Goal: Information Seeking & Learning: Learn about a topic

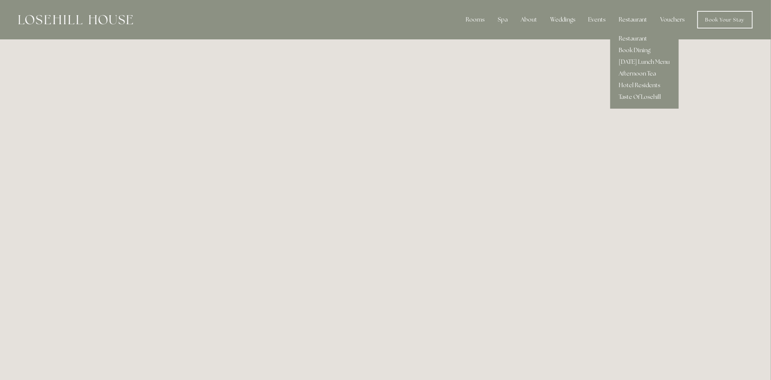
click at [639, 76] on link "Afternoon Tea" at bounding box center [644, 74] width 68 height 12
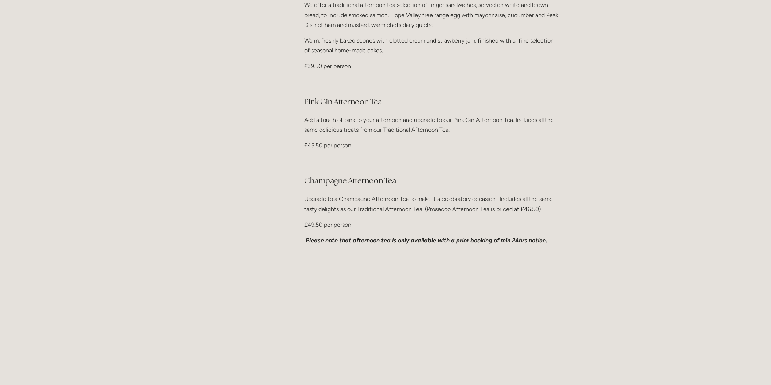
scroll to position [364, 0]
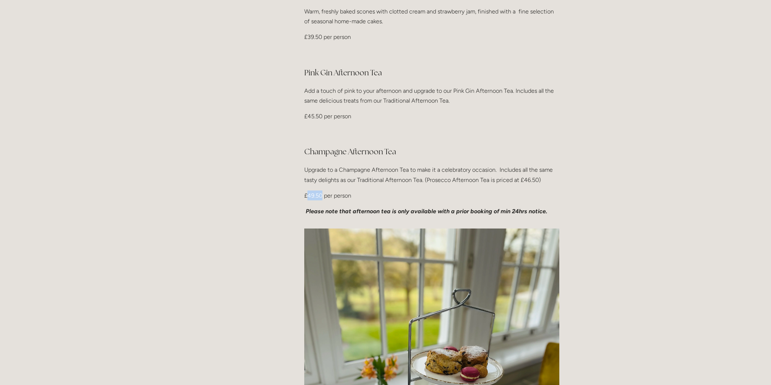
drag, startPoint x: 308, startPoint y: 173, endPoint x: 322, endPoint y: 173, distance: 14.2
click at [322, 191] on p "£49.50 per person" at bounding box center [431, 196] width 255 height 10
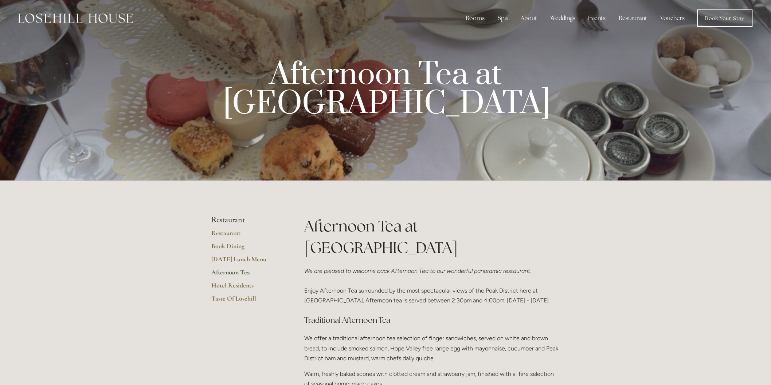
scroll to position [0, 0]
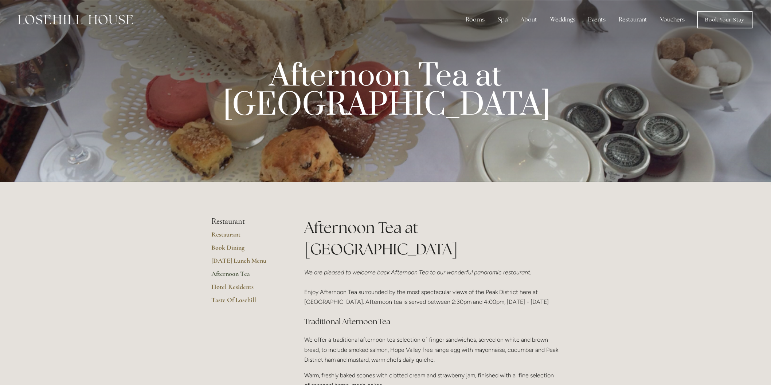
click at [672, 19] on link "Vouchers" at bounding box center [673, 19] width 36 height 15
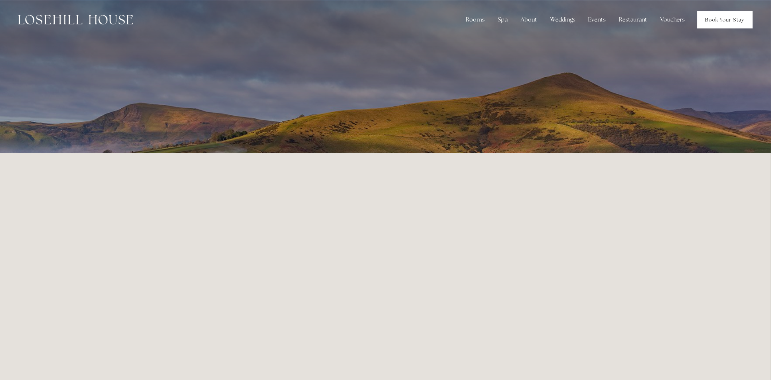
click at [718, 20] on link "Book Your Stay" at bounding box center [724, 19] width 55 height 17
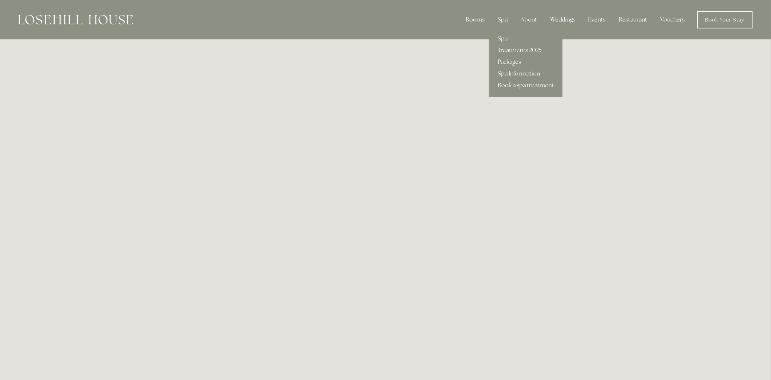
click at [508, 17] on div "Spa" at bounding box center [502, 19] width 21 height 15
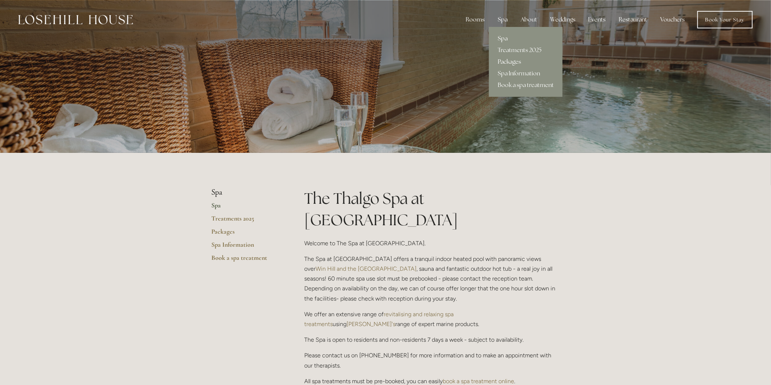
click at [508, 57] on link "Packages" at bounding box center [526, 62] width 74 height 12
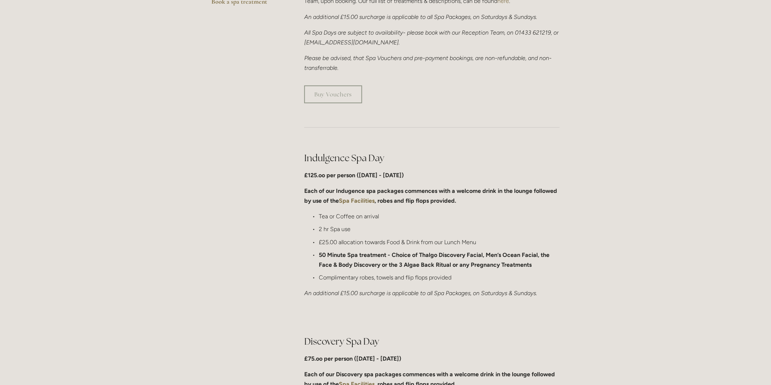
scroll to position [323, 0]
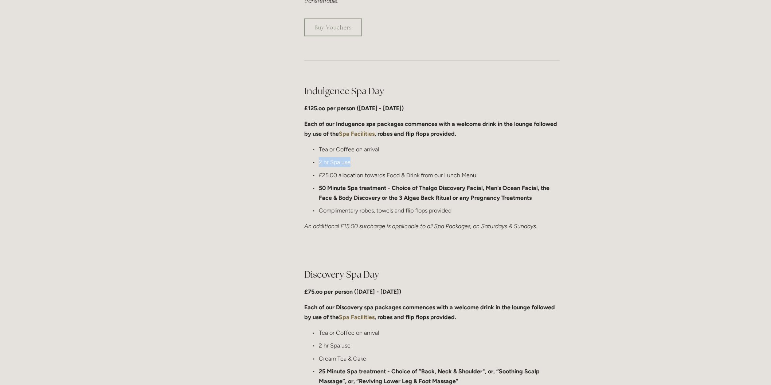
drag, startPoint x: 319, startPoint y: 161, endPoint x: 350, endPoint y: 161, distance: 31.0
click at [350, 161] on p "2 hr Spa use" at bounding box center [439, 162] width 241 height 10
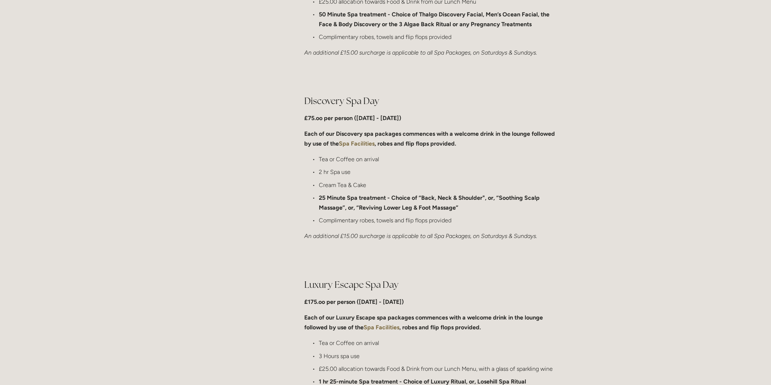
scroll to position [486, 0]
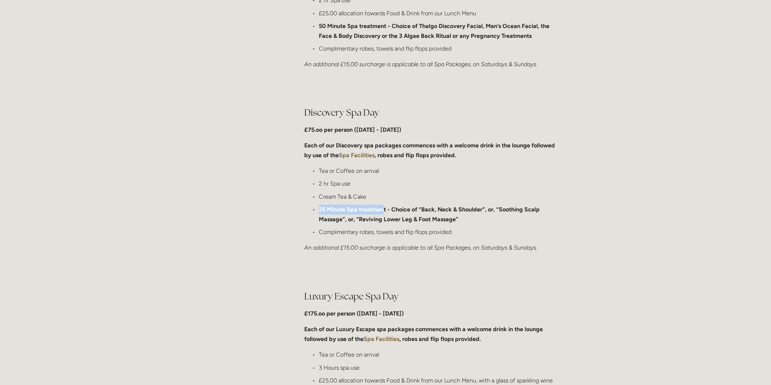
drag, startPoint x: 319, startPoint y: 209, endPoint x: 384, endPoint y: 206, distance: 64.9
click at [384, 207] on strong "25 Minute Spa treatment - Choice of “Back, Neck & Shoulder", or, “Soothing Scal…" at bounding box center [430, 215] width 222 height 17
drag, startPoint x: 385, startPoint y: 208, endPoint x: 319, endPoint y: 207, distance: 65.9
click at [319, 207] on strong "25 Minute Spa treatment - Choice of “Back, Neck & Shoulder", or, “Soothing Scal…" at bounding box center [430, 215] width 222 height 17
copy strong "25 Minute Spa treatment"
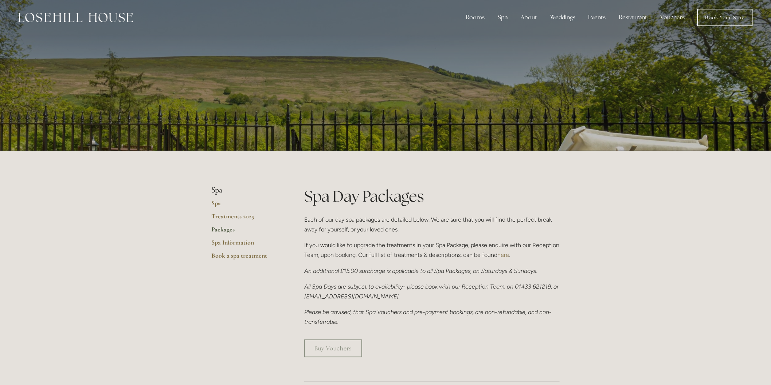
scroll to position [0, 0]
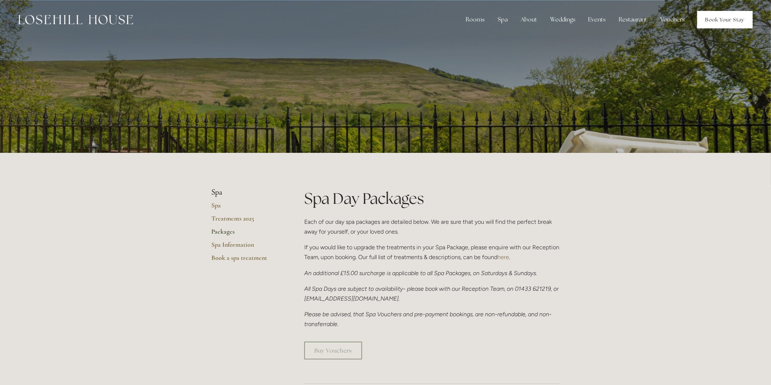
click at [707, 23] on link "Book Your Stay" at bounding box center [724, 19] width 55 height 17
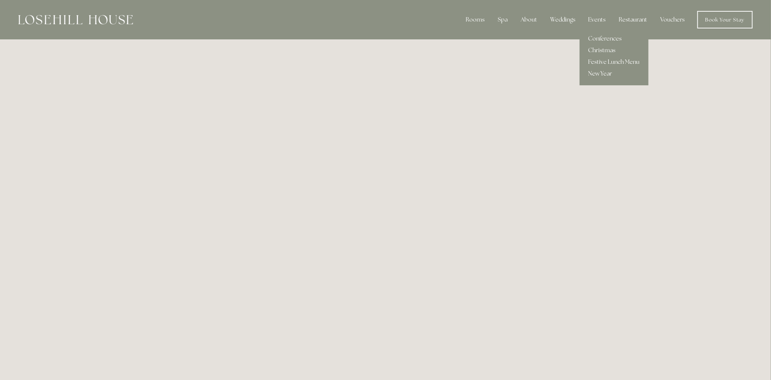
click at [599, 75] on link "New Year" at bounding box center [614, 74] width 69 height 12
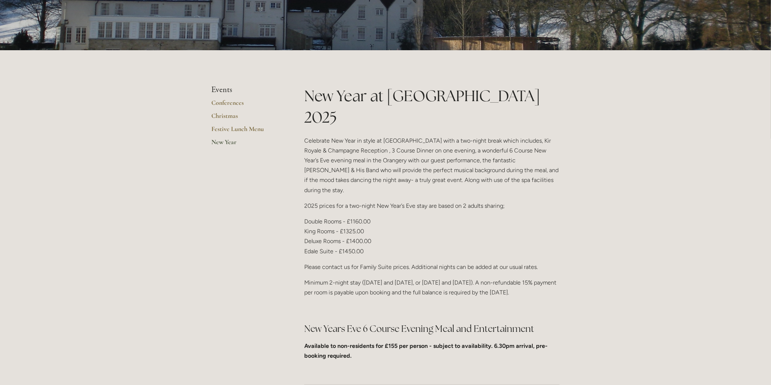
scroll to position [121, 0]
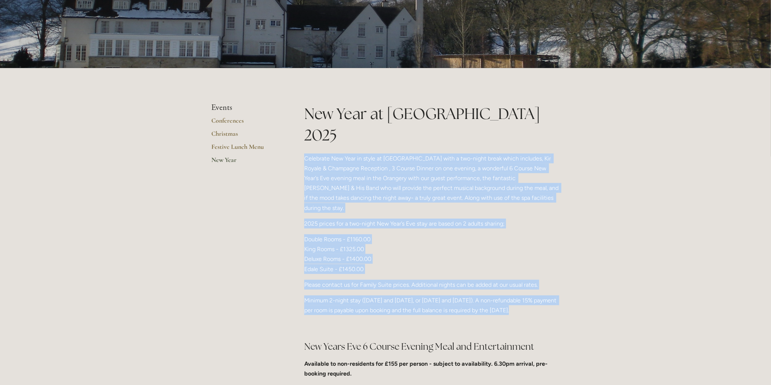
drag, startPoint x: 299, startPoint y: 133, endPoint x: 396, endPoint y: 304, distance: 195.7
click at [396, 304] on div "New Year at Losehill House 2025 Celebrate New Year in style at Losehill House w…" at bounding box center [432, 244] width 268 height 282
click at [396, 321] on p at bounding box center [431, 326] width 255 height 10
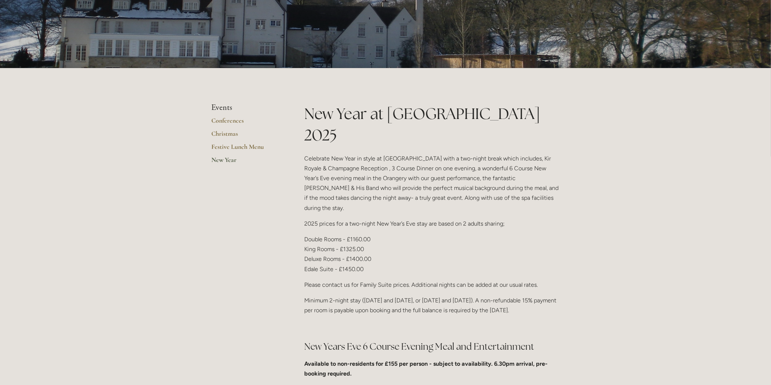
scroll to position [162, 0]
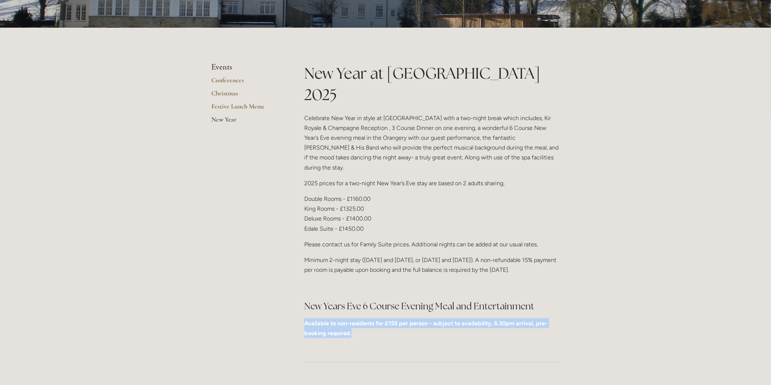
drag, startPoint x: 298, startPoint y: 300, endPoint x: 374, endPoint y: 325, distance: 80.2
click at [374, 325] on div "New Year at Losehill House 2025 Celebrate New Year in style at Losehill House w…" at bounding box center [432, 235] width 268 height 345
copy div "Available to non-residents for £155 per person - subject to availability. 6.30p…"
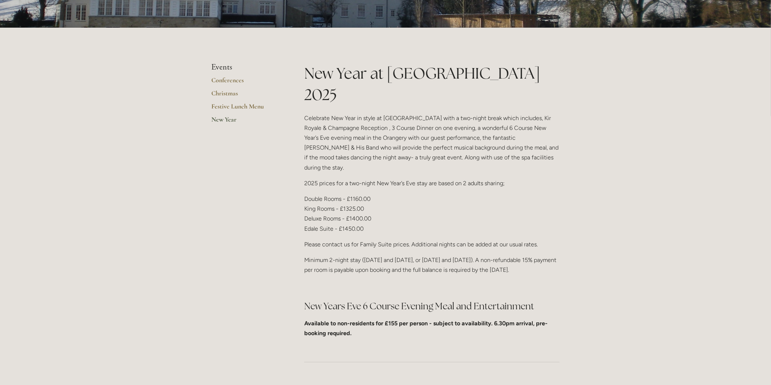
click at [286, 275] on main "Events Conferences Christmas Festive Lunch Menu New Year New Year at Losehill H…" at bounding box center [386, 235] width 372 height 415
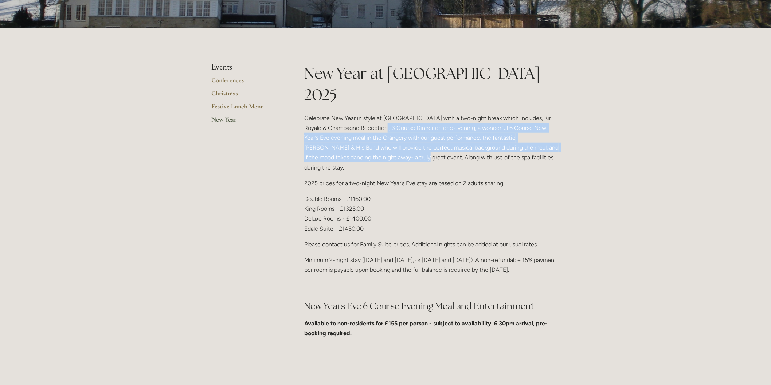
drag, startPoint x: 367, startPoint y: 105, endPoint x: 361, endPoint y: 137, distance: 33.0
click at [364, 138] on p "Celebrate New Year in style at Losehill House with a two-night break which incl…" at bounding box center [431, 142] width 255 height 59
click at [359, 137] on p "Celebrate New Year in style at Losehill House with a two-night break which incl…" at bounding box center [431, 142] width 255 height 59
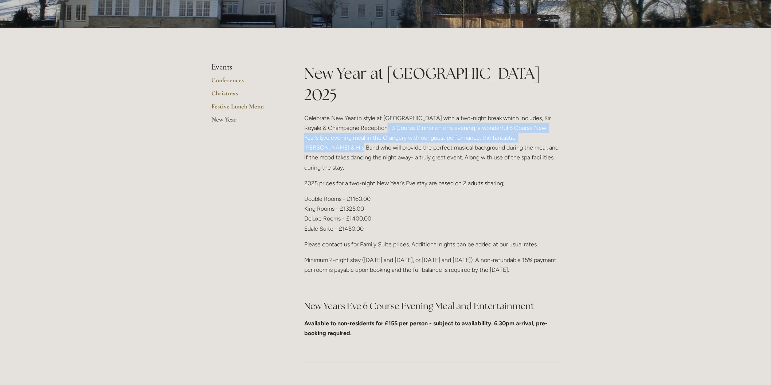
drag, startPoint x: 368, startPoint y: 107, endPoint x: 550, endPoint y: 117, distance: 182.0
click at [550, 117] on p "Celebrate New Year in style at Losehill House with a two-night break which incl…" at bounding box center [431, 142] width 255 height 59
copy p "3 Course Dinner on one evening, a wonderful 6 Course New Year’s Eve evening mea…"
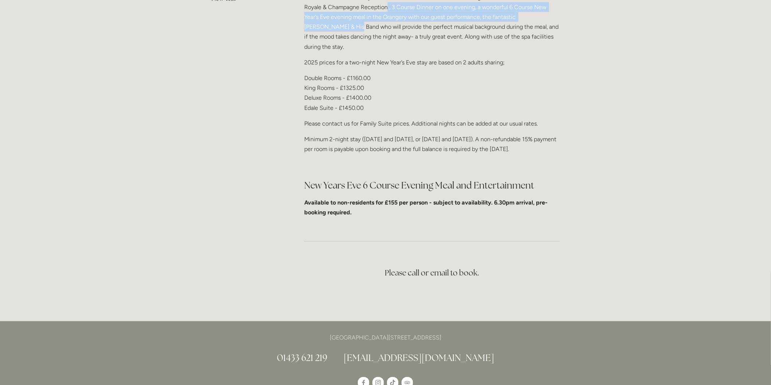
scroll to position [283, 0]
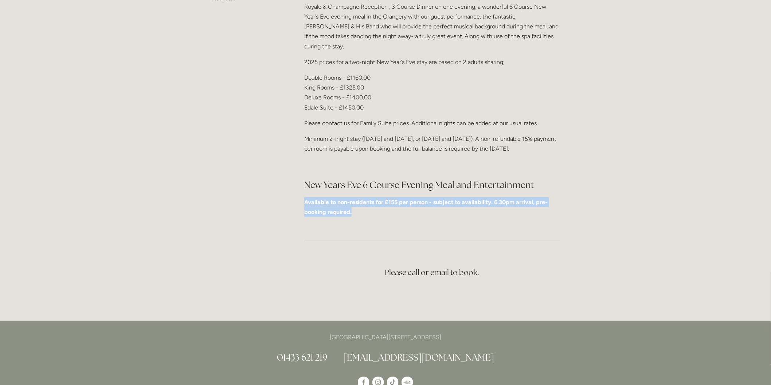
drag, startPoint x: 304, startPoint y: 179, endPoint x: 356, endPoint y: 194, distance: 54.2
click at [356, 194] on div "New Year at Losehill House 2025 Celebrate New Year in style at Losehill House w…" at bounding box center [432, 82] width 268 height 282
copy strong "Available to non-residents for £155 per person - subject to availability. 6.30p…"
click at [406, 199] on div "New Year at Losehill House 2025 Celebrate New Year in style at Losehill House w…" at bounding box center [432, 82] width 268 height 282
